Goal: Navigation & Orientation: Find specific page/section

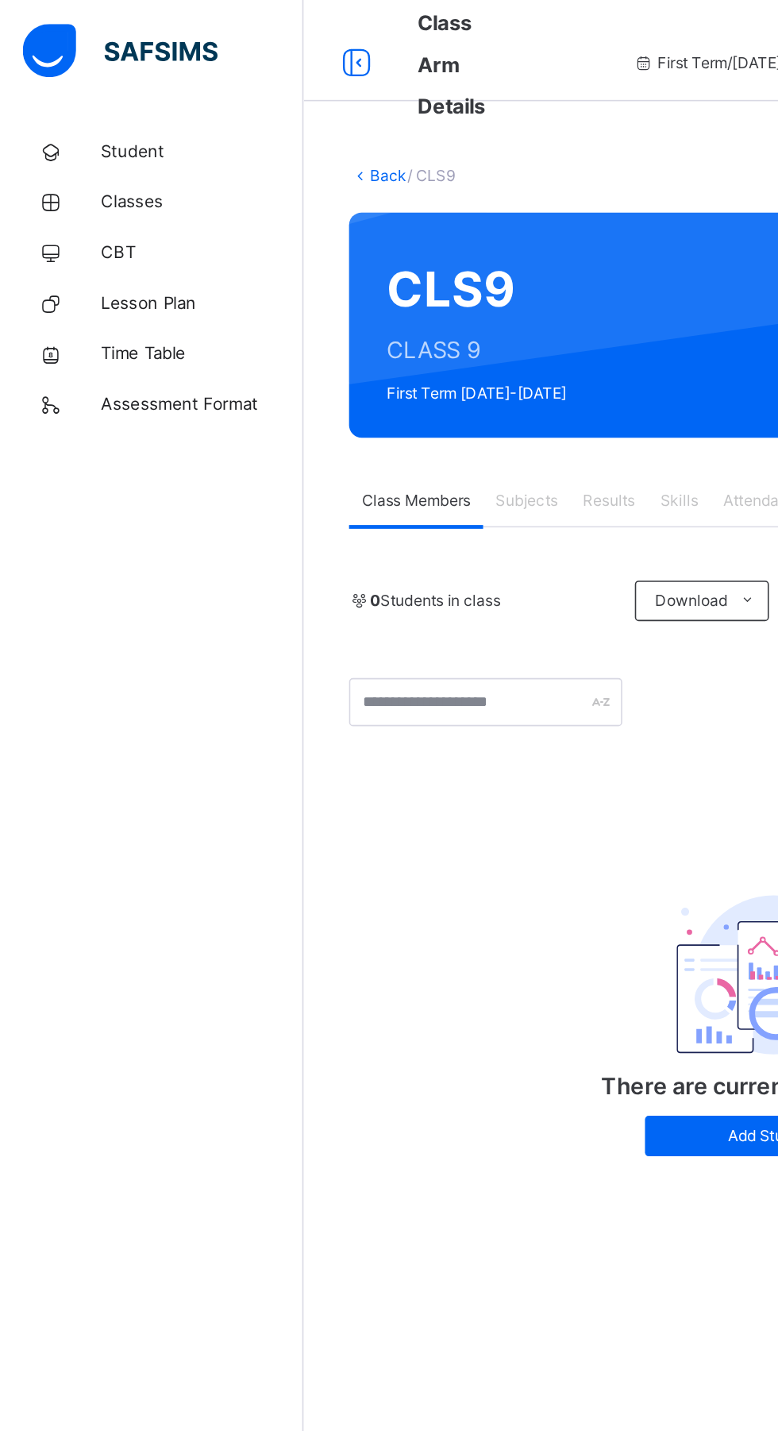
click at [71, 129] on span "Classes" at bounding box center [127, 127] width 127 height 16
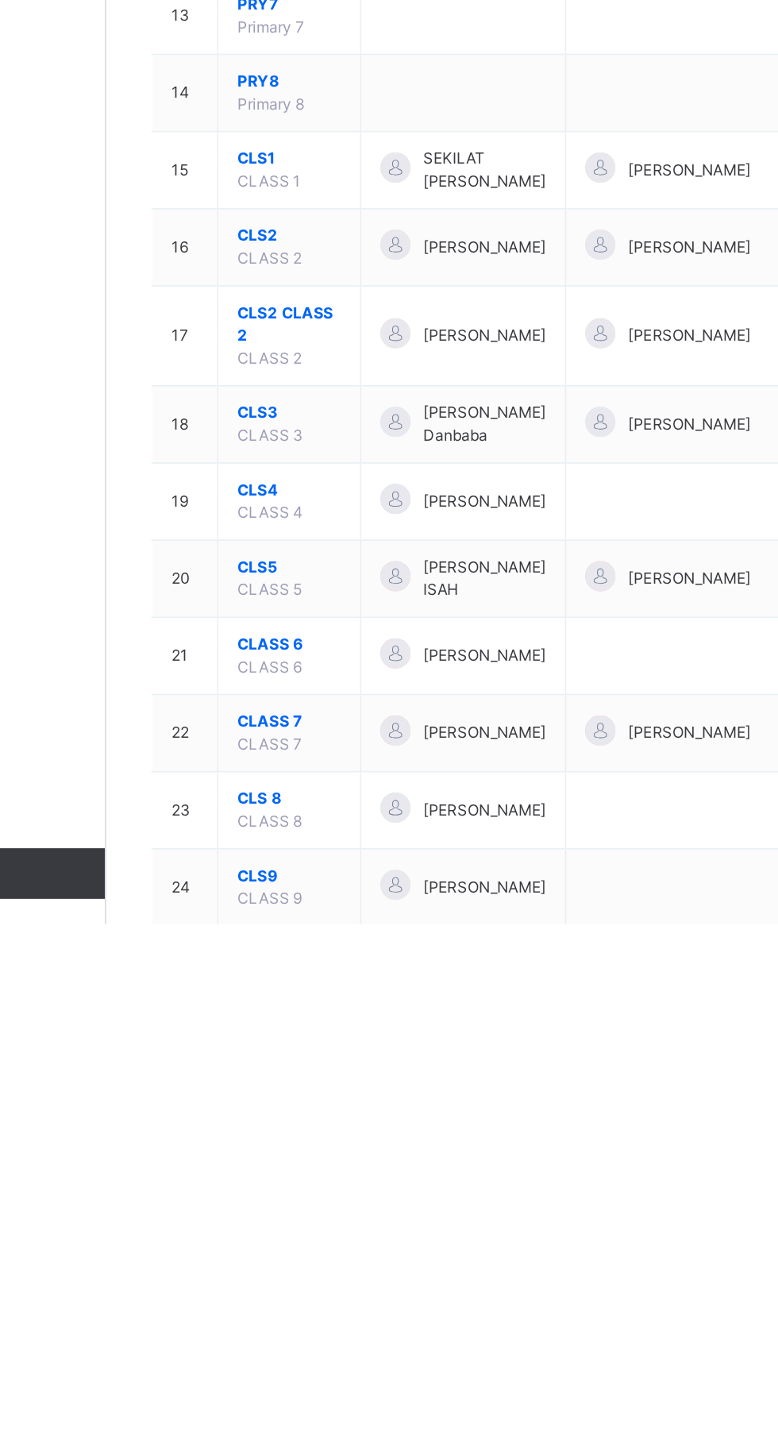
click at [380, 1367] on div at bounding box center [372, 1357] width 19 height 19
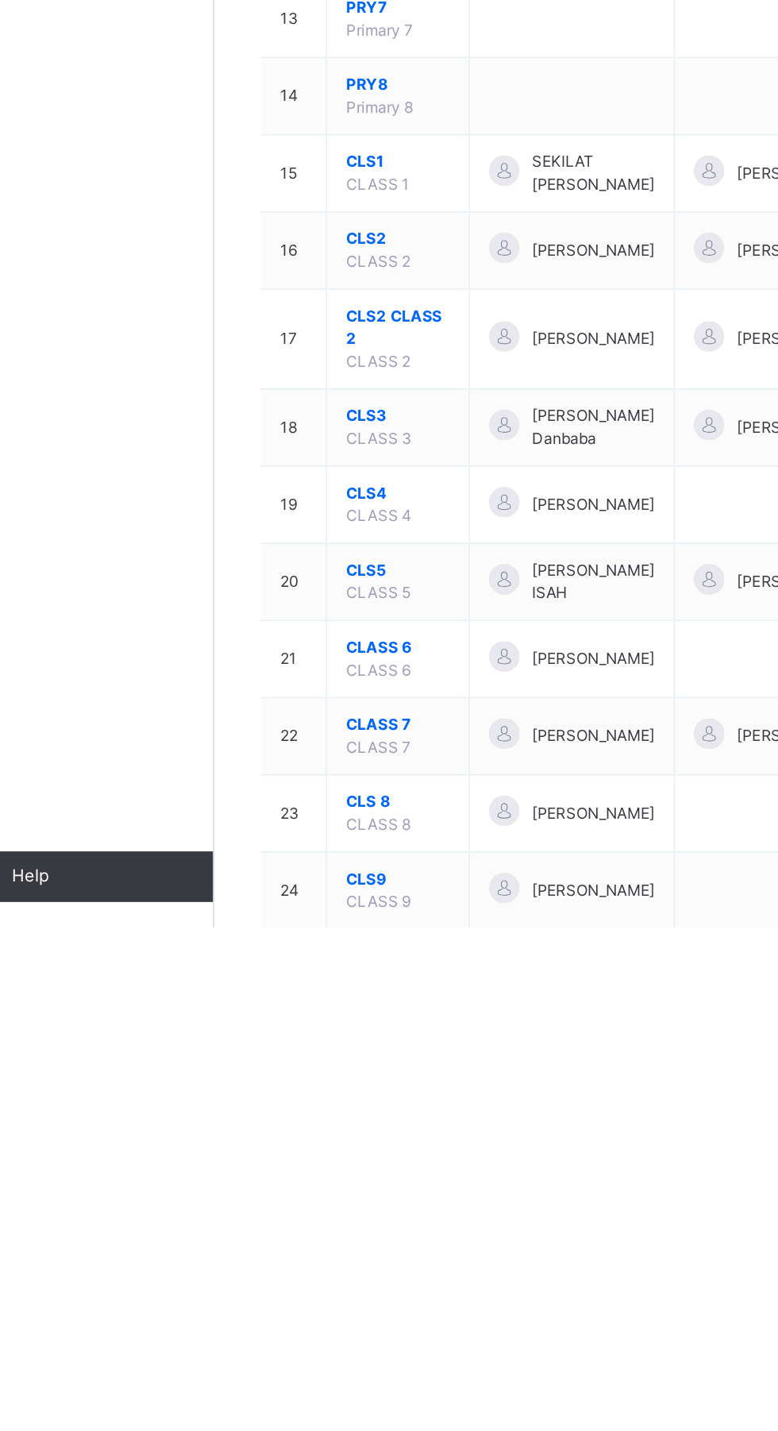
click at [255, 1384] on td "23" at bounding box center [240, 1359] width 41 height 48
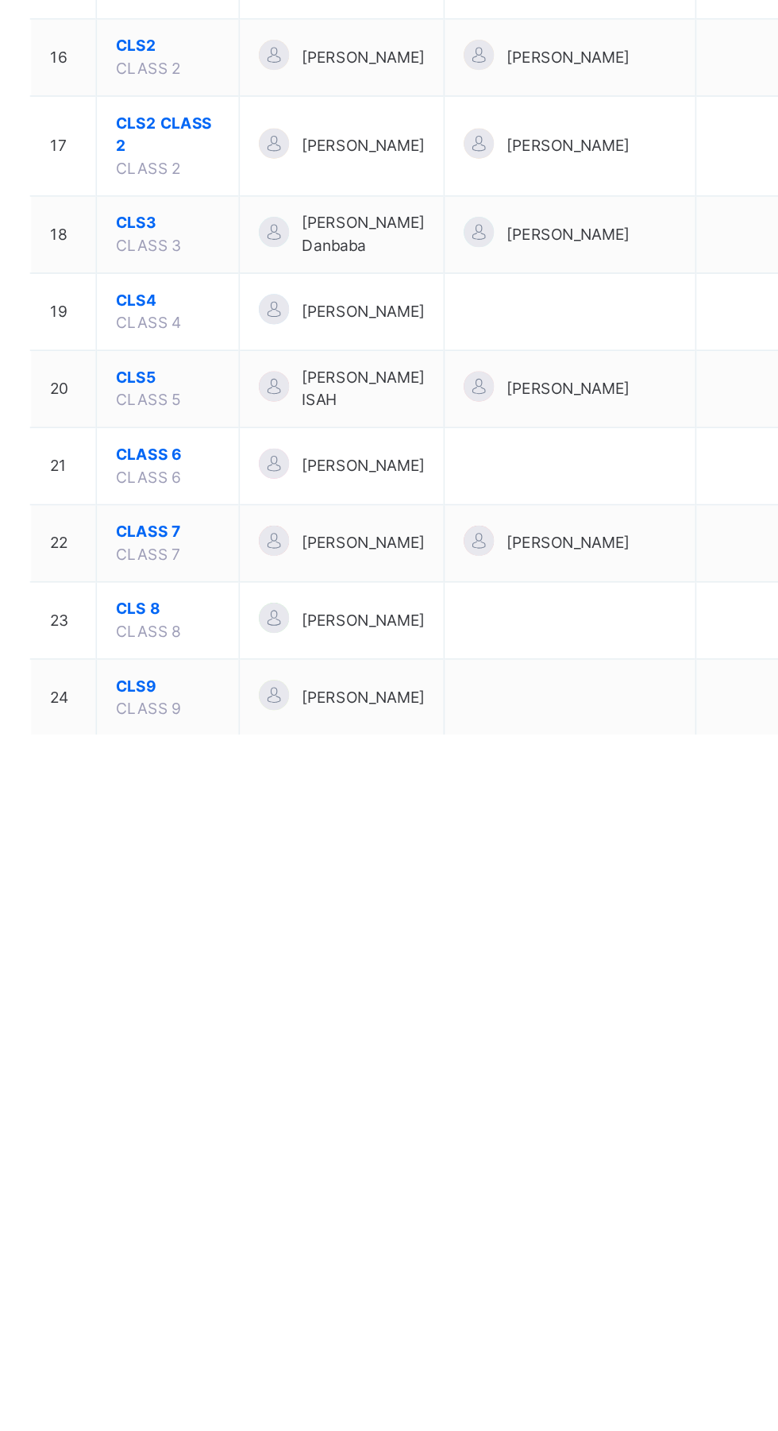
click at [376, 1367] on div at bounding box center [372, 1357] width 19 height 19
click at [276, 1359] on span "CLS 8" at bounding box center [305, 1352] width 65 height 14
